Goal: Task Accomplishment & Management: Use online tool/utility

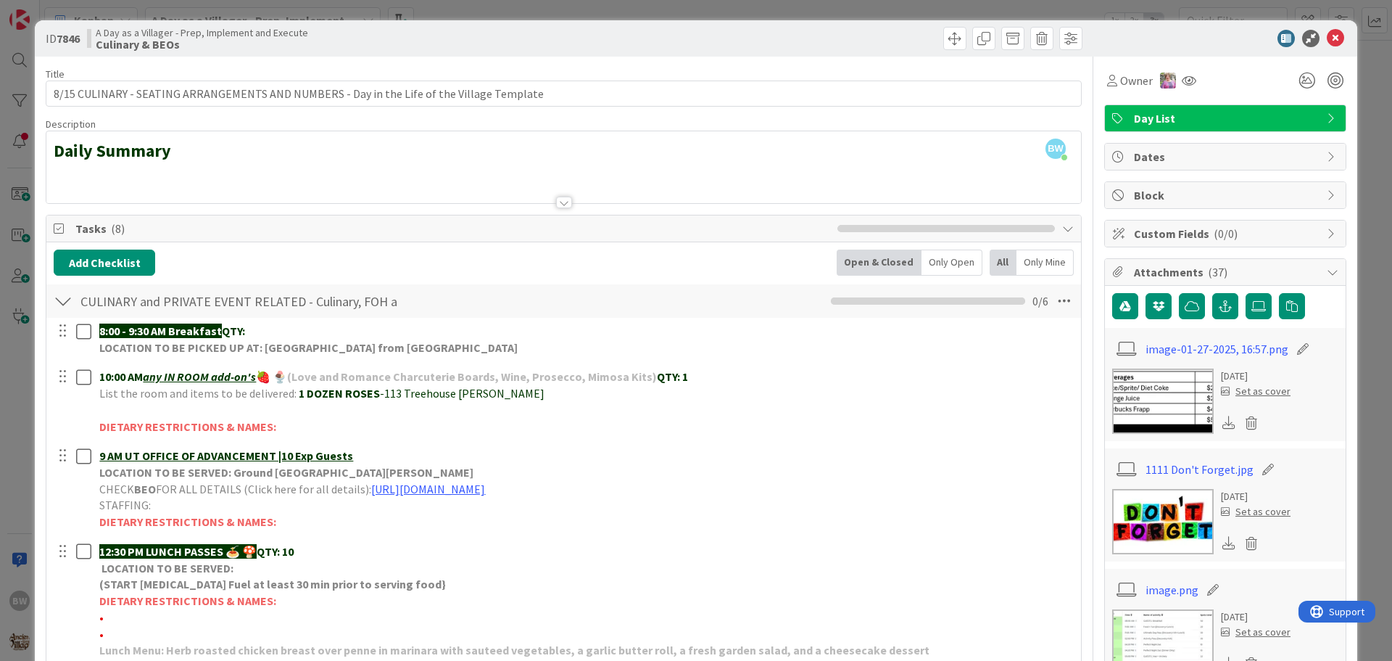
scroll to position [290, 0]
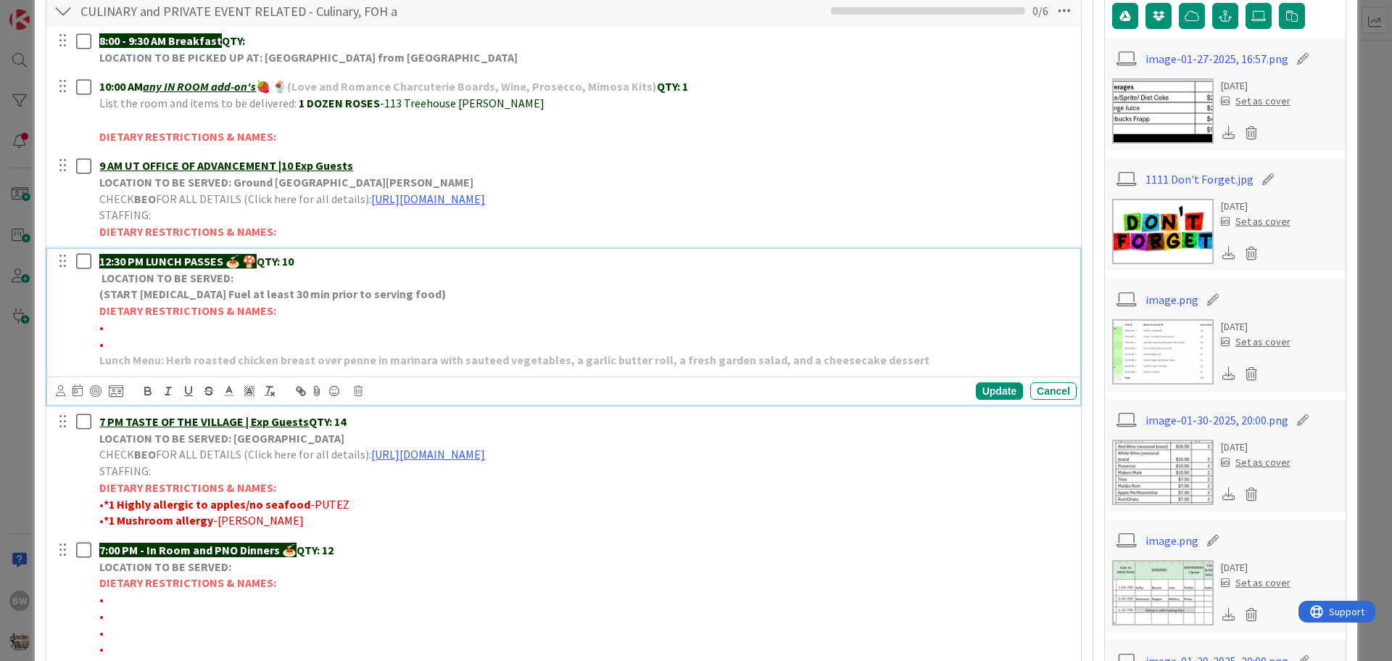
click at [115, 323] on p "•" at bounding box center [585, 327] width 972 height 17
drag, startPoint x: 214, startPoint y: 328, endPoint x: 102, endPoint y: 325, distance: 111.7
click at [102, 325] on span "•*2 No apples & egg [PERSON_NAME]" at bounding box center [192, 327] width 186 height 15
click at [146, 391] on icon "button" at bounding box center [148, 393] width 6 height 4
click at [367, 332] on p "• *2 No apples & egg [PERSON_NAME]" at bounding box center [585, 327] width 972 height 17
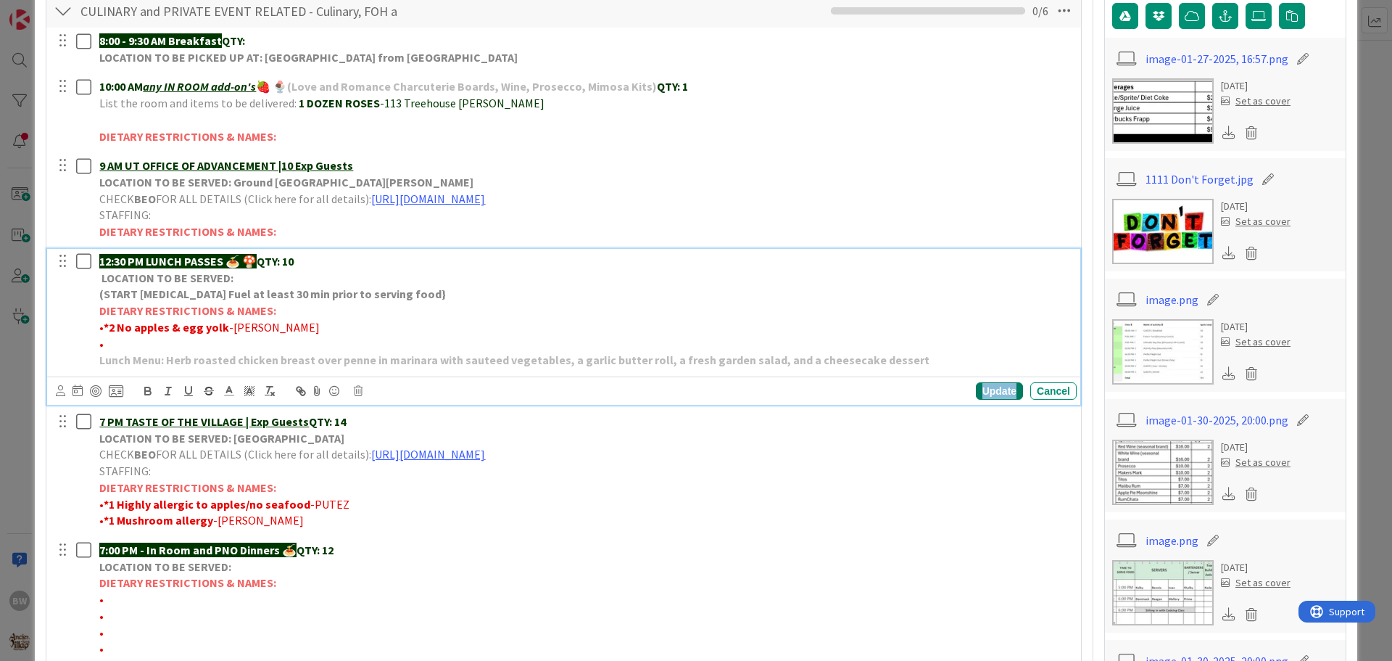
click at [991, 387] on div "Update" at bounding box center [999, 390] width 47 height 17
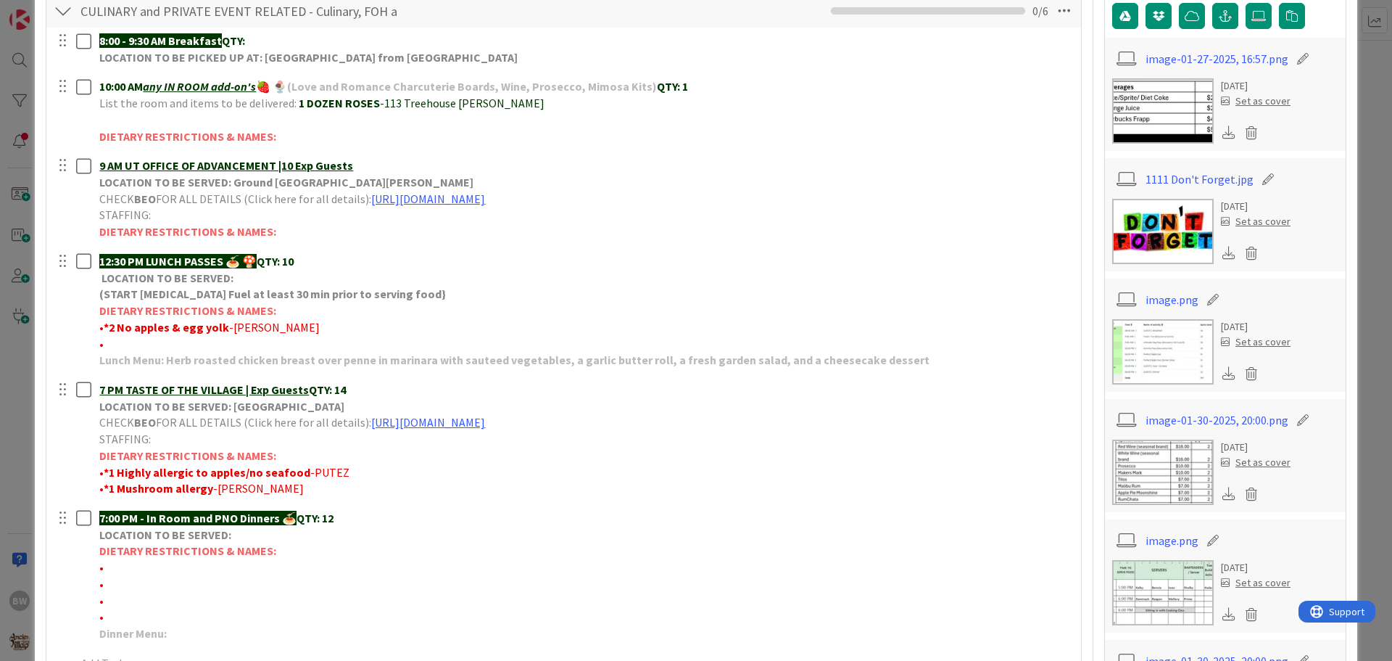
scroll to position [0, 0]
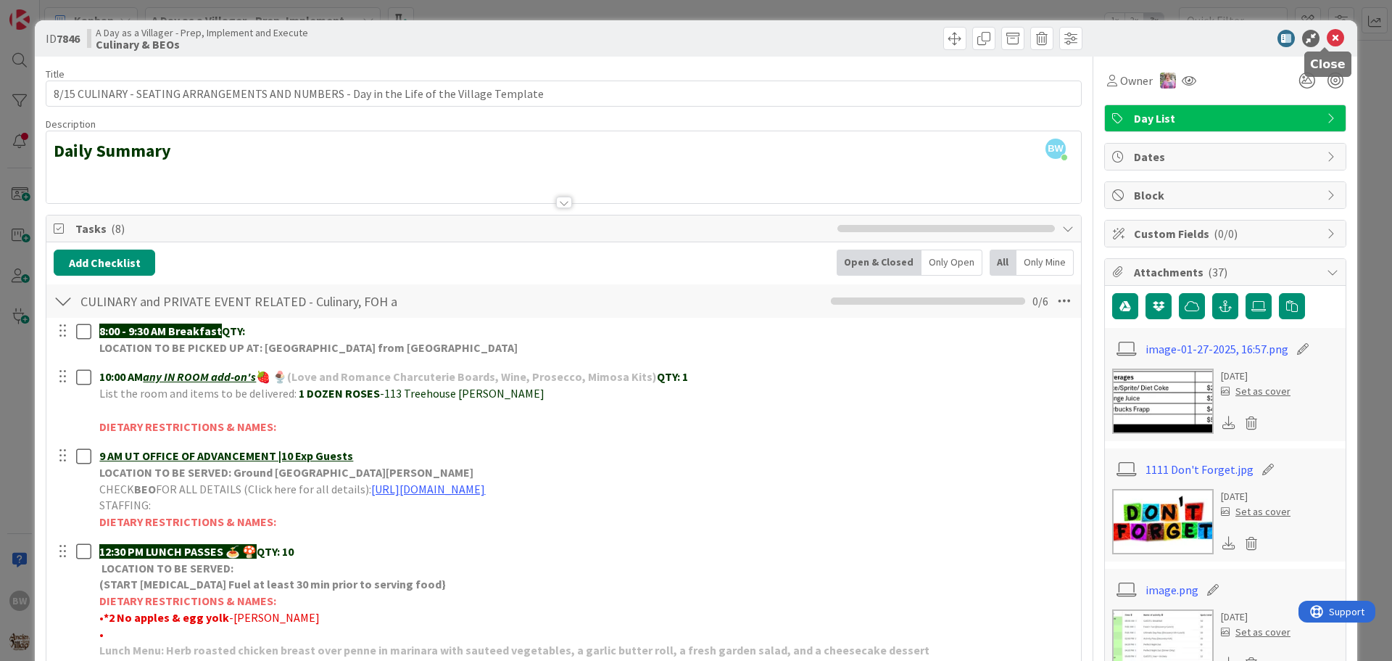
click at [1330, 37] on icon at bounding box center [1335, 38] width 17 height 17
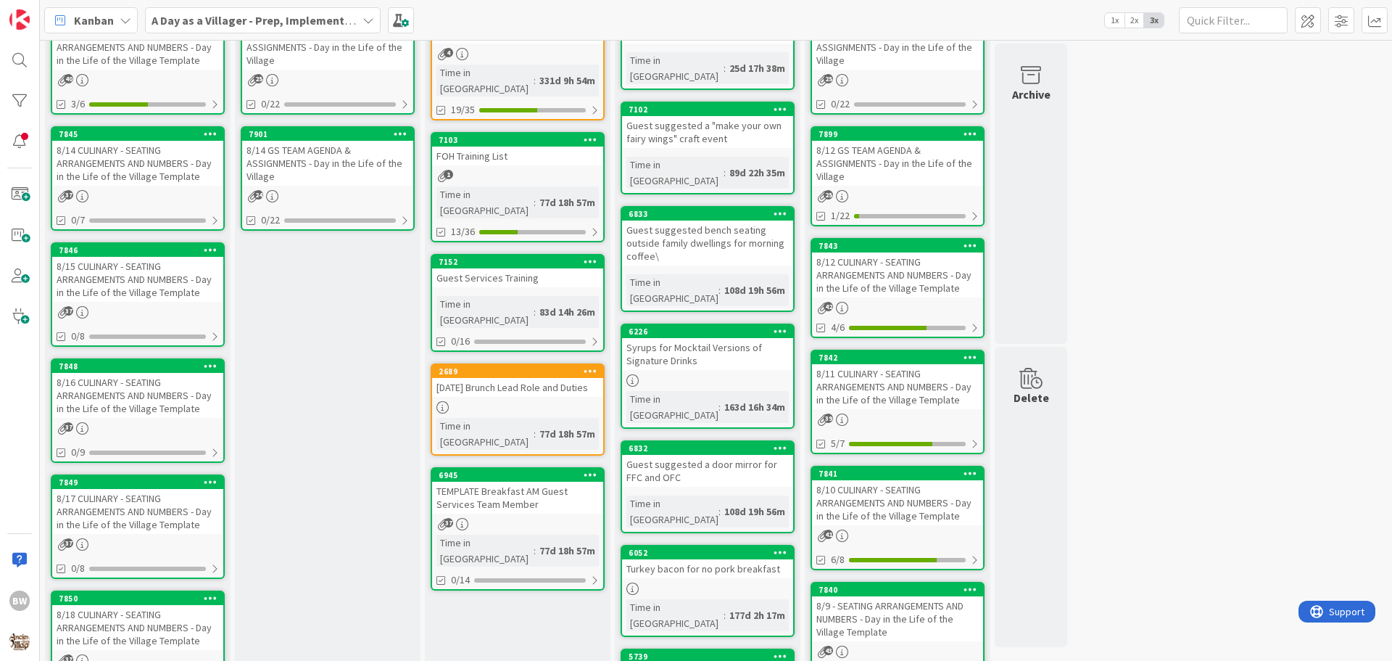
scroll to position [102, 0]
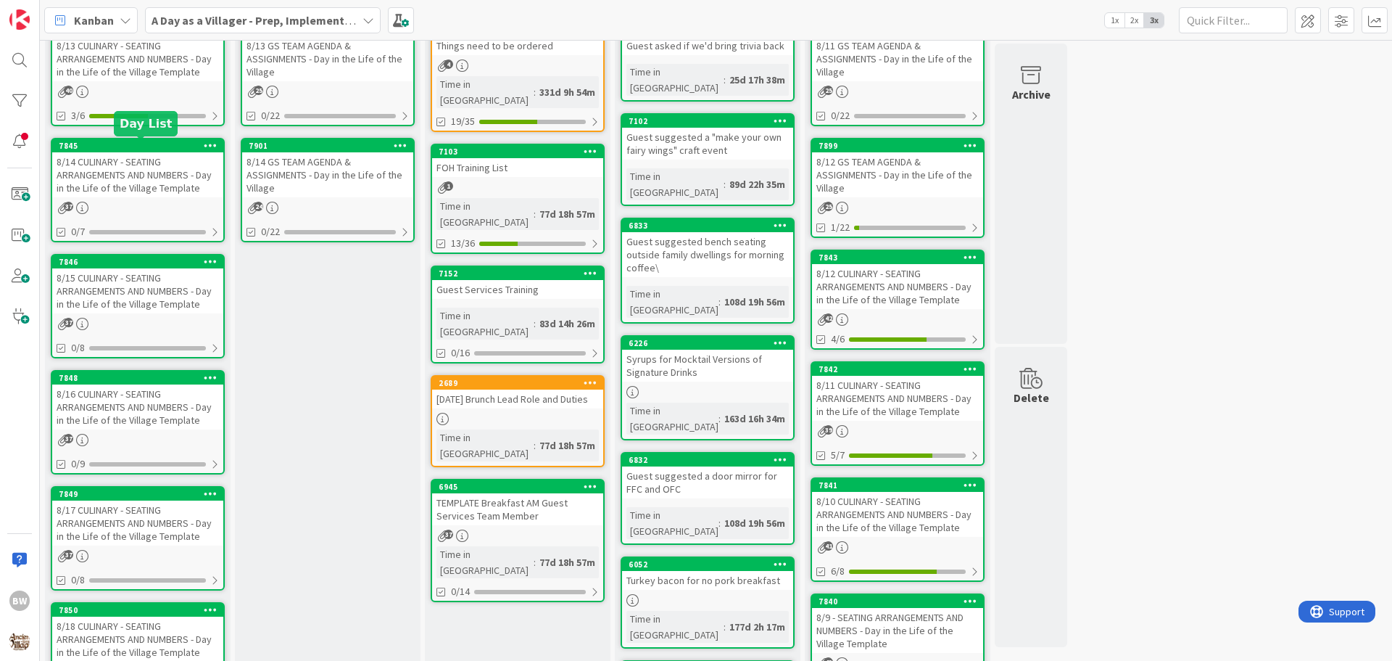
click at [127, 149] on div "7845" at bounding box center [141, 146] width 165 height 10
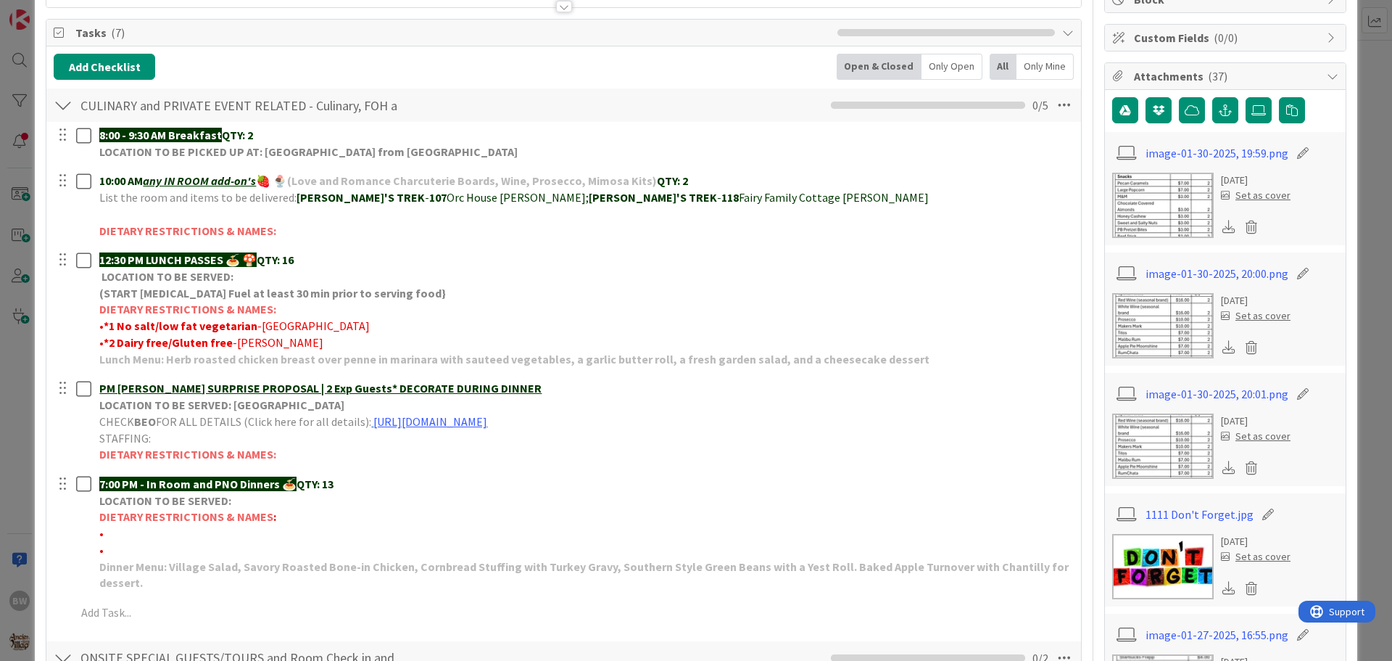
scroll to position [218, 0]
